Goal: Contribute content: Contribute content

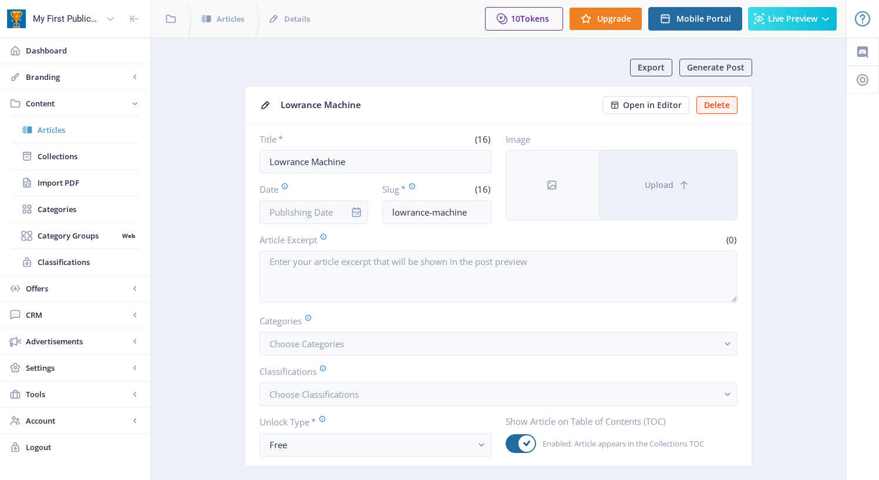
click at [55, 132] on span "Articles" at bounding box center [88, 130] width 101 height 12
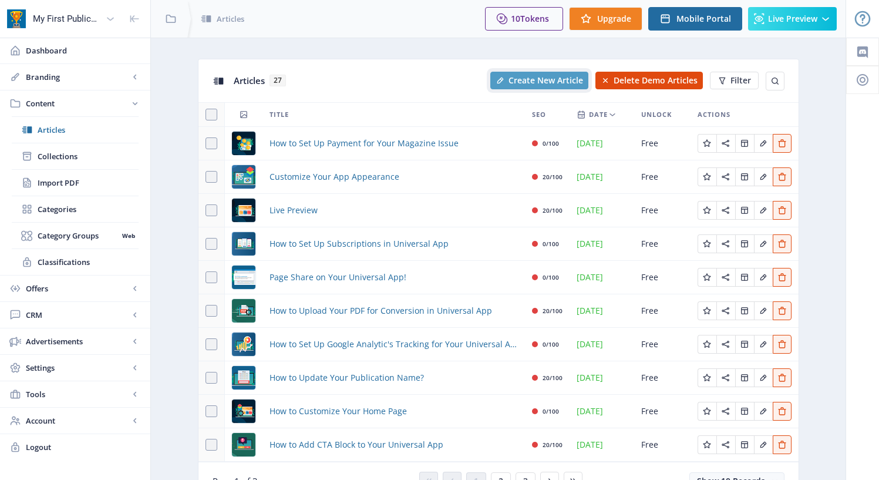
click at [532, 79] on span "Create New Article" at bounding box center [545, 80] width 75 height 9
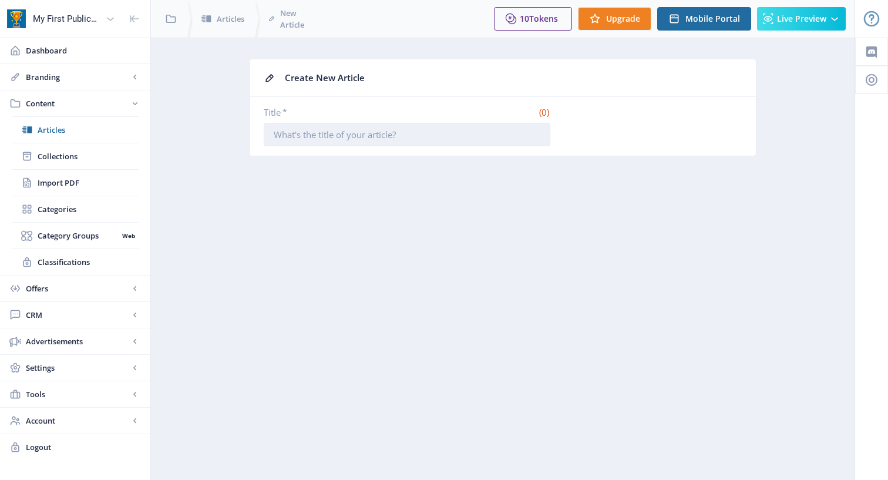
click at [420, 134] on input "Title *" at bounding box center [407, 134] width 286 height 23
paste input "JS Technical Services, LLC"
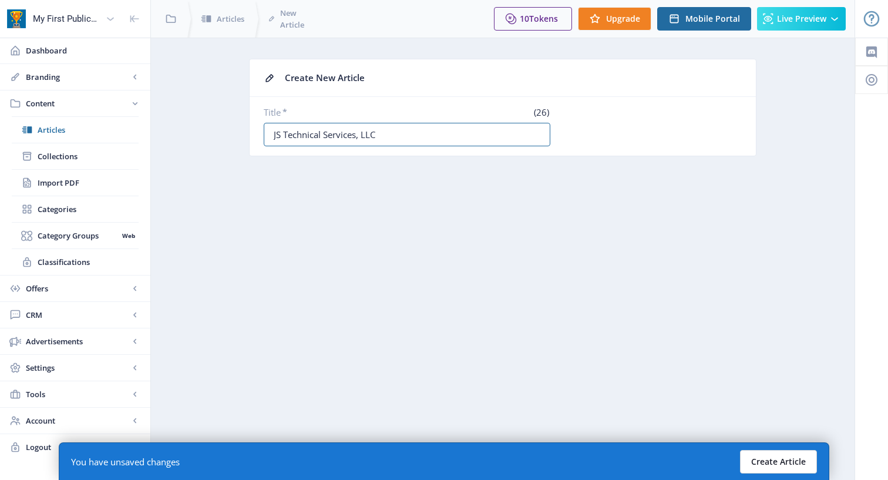
type input "JS Technical Services, LLC"
click at [771, 454] on button "Create Article" at bounding box center [778, 461] width 77 height 23
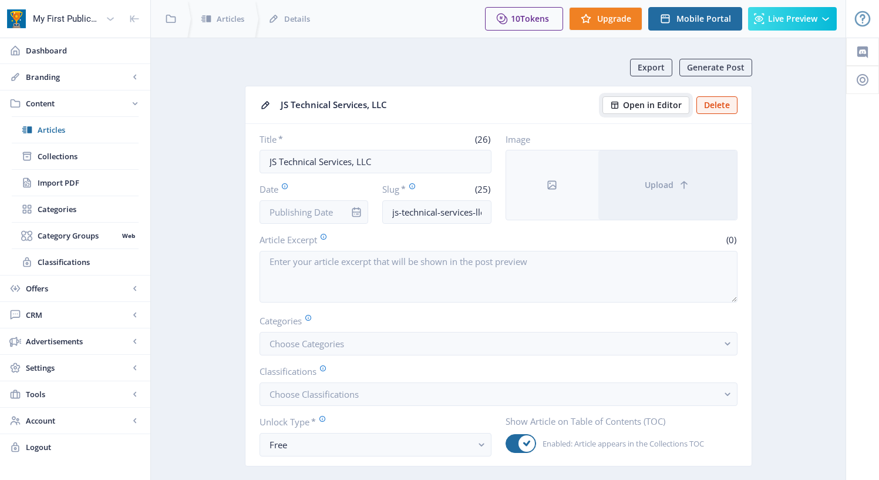
click at [656, 103] on span "Open in Editor" at bounding box center [652, 104] width 59 height 9
